Goal: Information Seeking & Learning: Learn about a topic

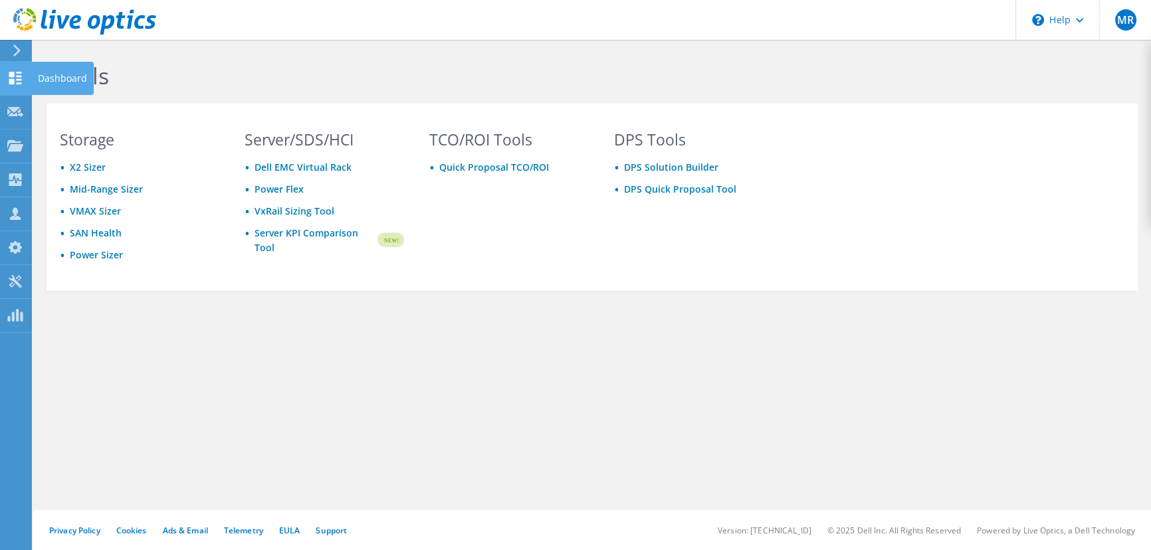
click at [39, 77] on div "Dashboard" at bounding box center [62, 78] width 62 height 33
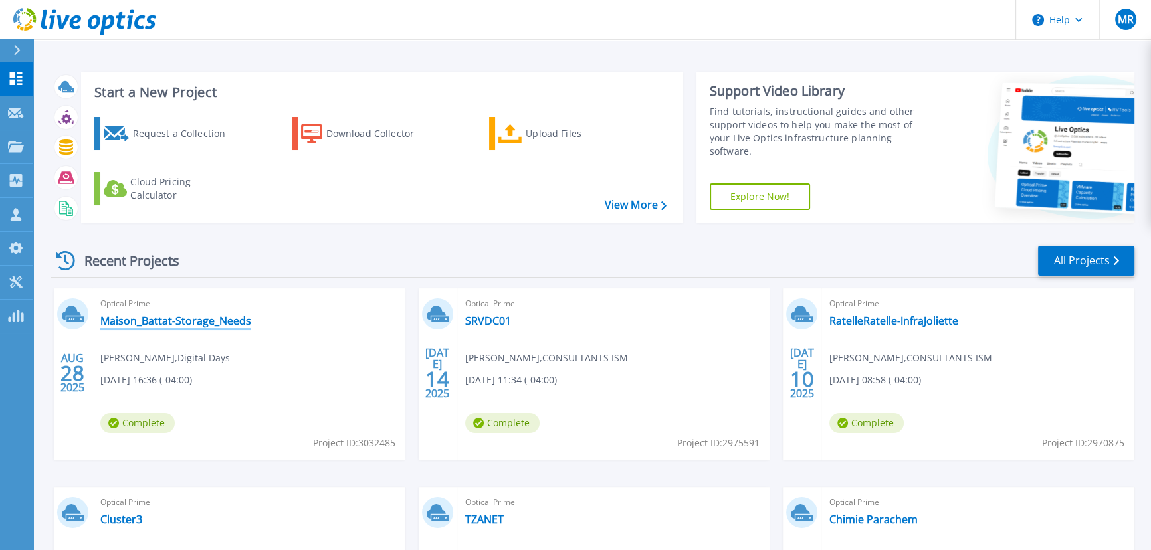
click at [162, 318] on link "Maison_Battat-Storage_Needs" at bounding box center [175, 320] width 151 height 13
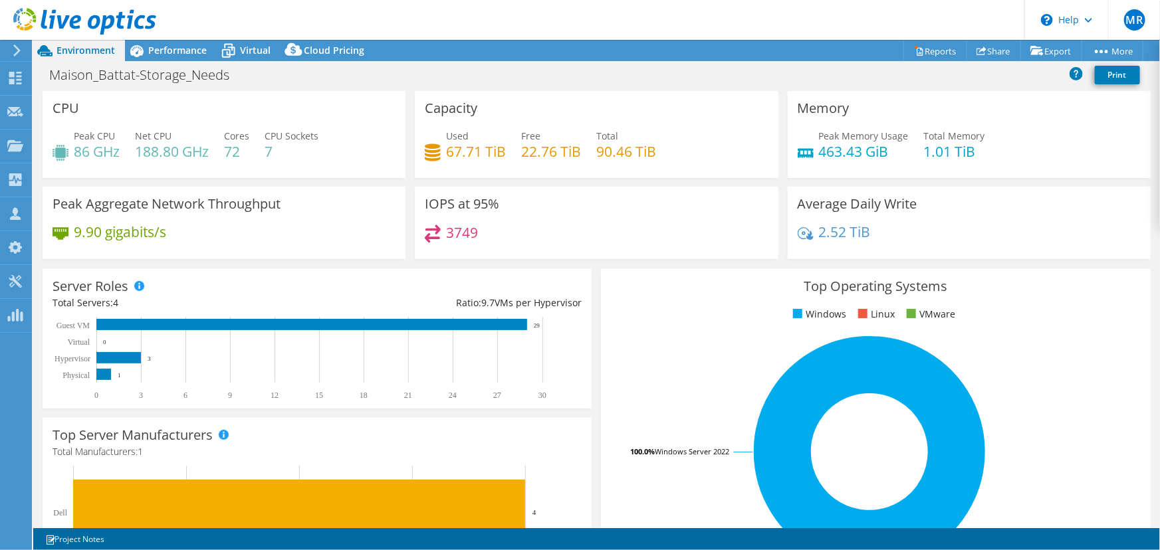
select select "USD"
click at [184, 57] on div "Performance" at bounding box center [171, 50] width 92 height 21
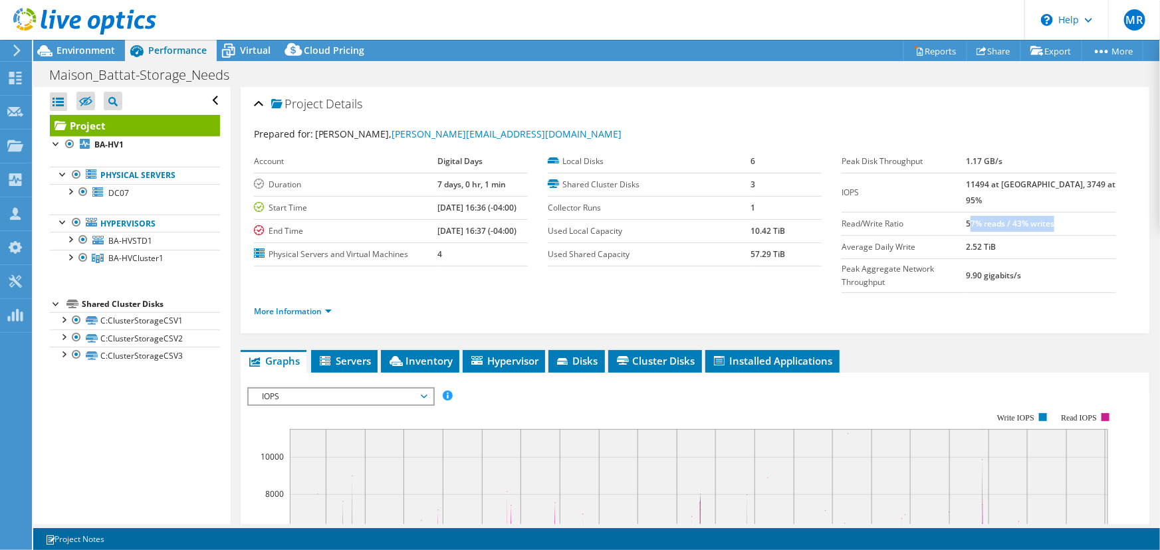
drag, startPoint x: 997, startPoint y: 205, endPoint x: 1080, endPoint y: 204, distance: 83.1
click at [1054, 218] on b "57% reads / 43% writes" at bounding box center [1010, 223] width 88 height 11
drag, startPoint x: 310, startPoint y: 1, endPoint x: 140, endPoint y: 254, distance: 305.1
click at [140, 254] on span "BA-HVCluster1" at bounding box center [135, 258] width 55 height 11
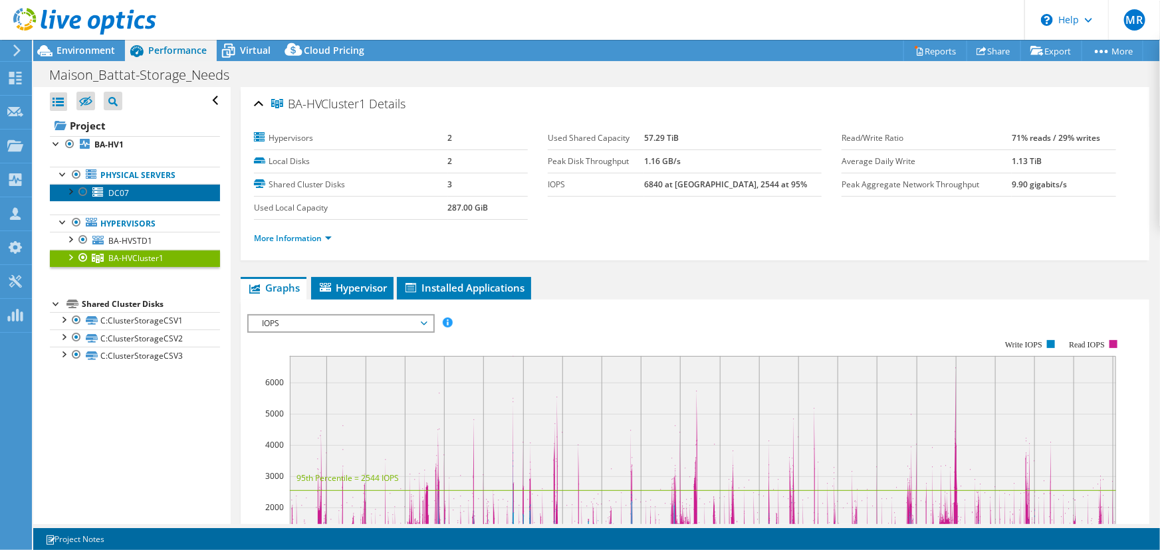
click at [115, 191] on span "DC07" at bounding box center [118, 192] width 21 height 11
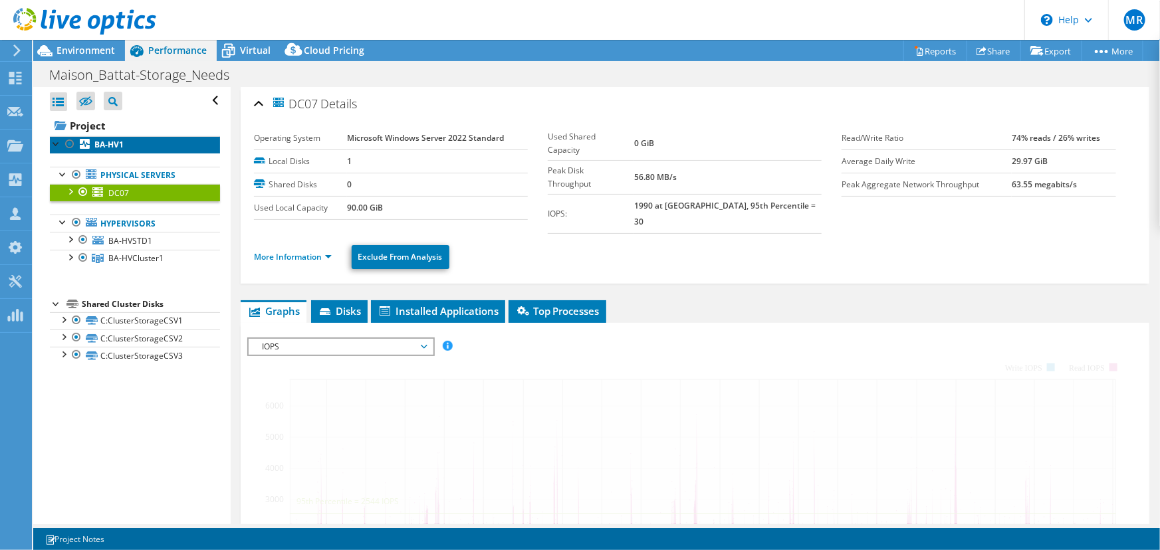
click at [106, 146] on b "BA-HV1" at bounding box center [108, 144] width 29 height 11
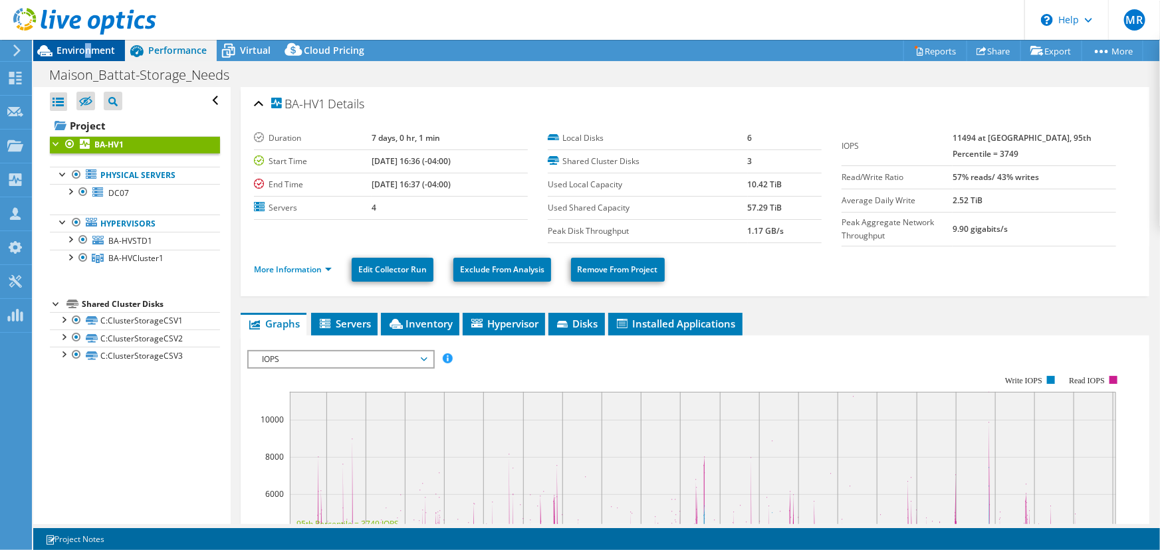
click at [88, 49] on span "Environment" at bounding box center [86, 50] width 58 height 13
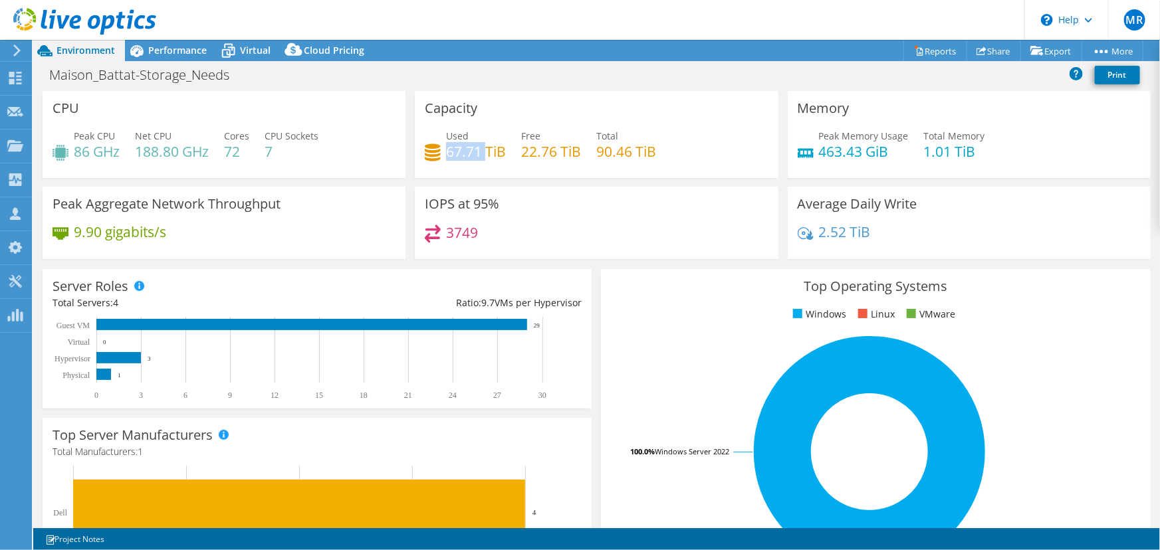
drag, startPoint x: 445, startPoint y: 150, endPoint x: 481, endPoint y: 149, distance: 35.9
click at [481, 149] on h4 "67.71 TiB" at bounding box center [476, 151] width 60 height 15
click at [177, 53] on span "Performance" at bounding box center [177, 50] width 58 height 13
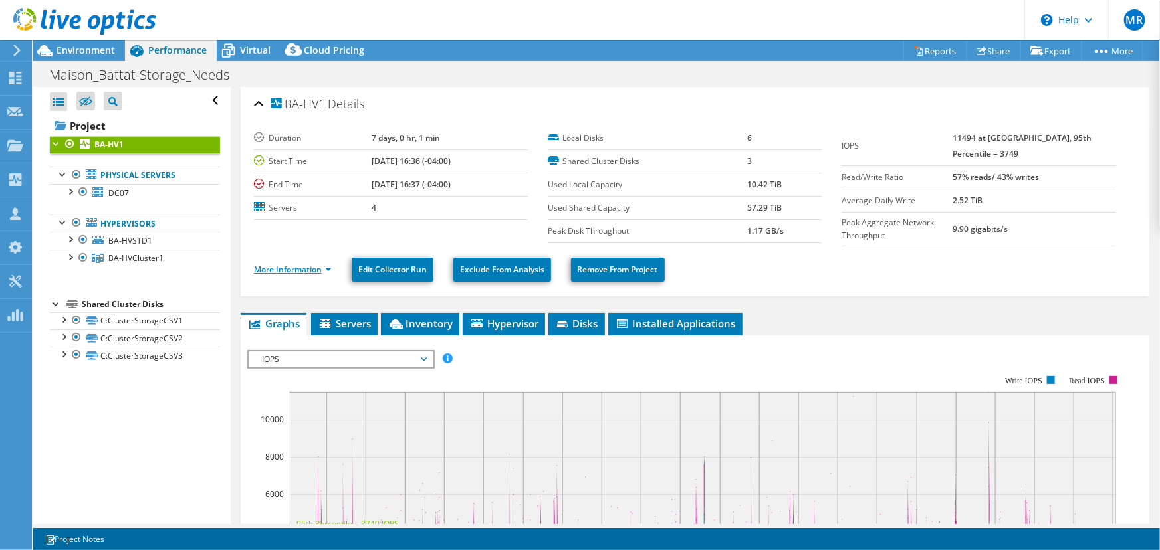
click at [313, 271] on link "More Information" at bounding box center [293, 269] width 78 height 11
